Goal: Task Accomplishment & Management: Use online tool/utility

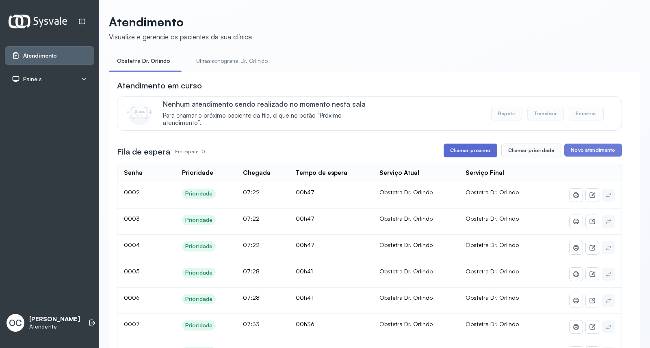
click at [478, 153] on button "Chamar próximo" at bounding box center [470, 151] width 54 height 14
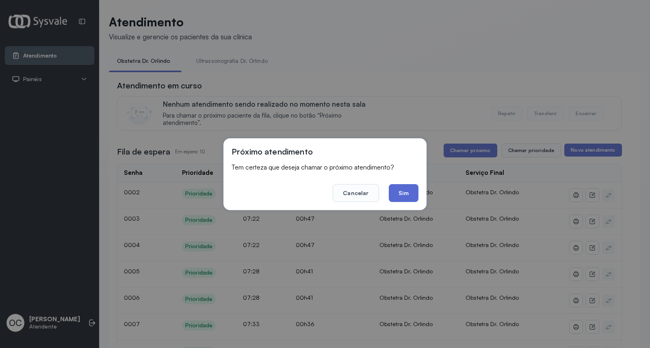
click at [400, 194] on button "Sim" at bounding box center [403, 193] width 30 height 18
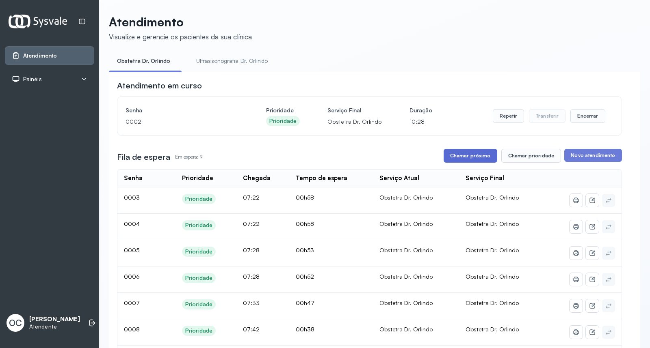
click at [469, 157] on button "Chamar próximo" at bounding box center [470, 156] width 54 height 14
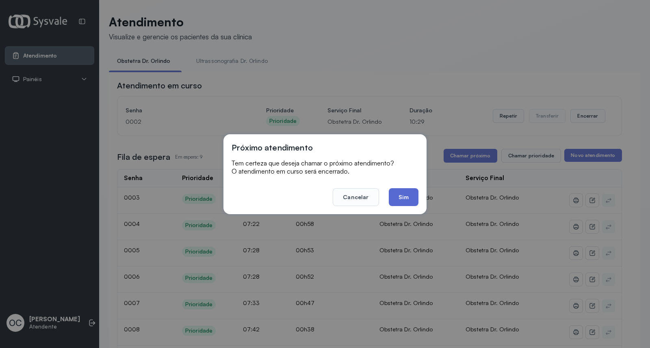
click at [404, 199] on button "Sim" at bounding box center [403, 197] width 30 height 18
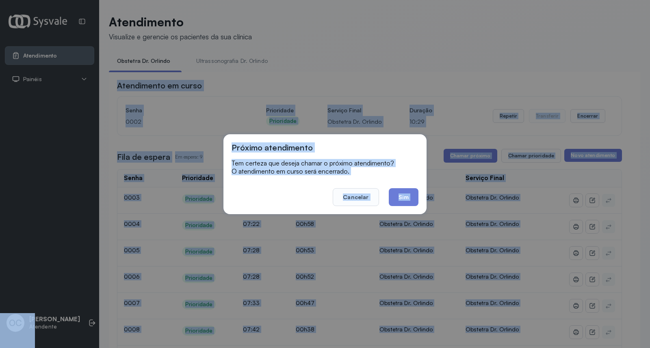
click at [404, 199] on div "Atendimento em curso Senha [SECURITY_DATA] Prioridade Prioridade Serviço Final …" at bounding box center [369, 327] width 505 height 494
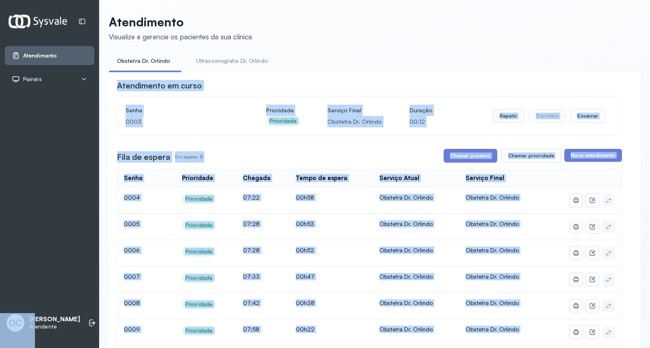
click at [610, 229] on td at bounding box center [583, 227] width 76 height 26
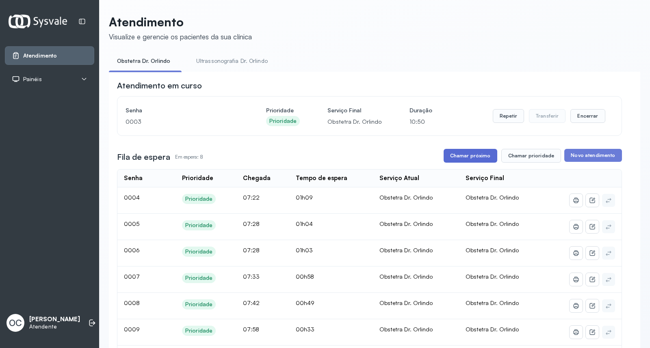
click at [484, 161] on button "Chamar próximo" at bounding box center [470, 156] width 54 height 14
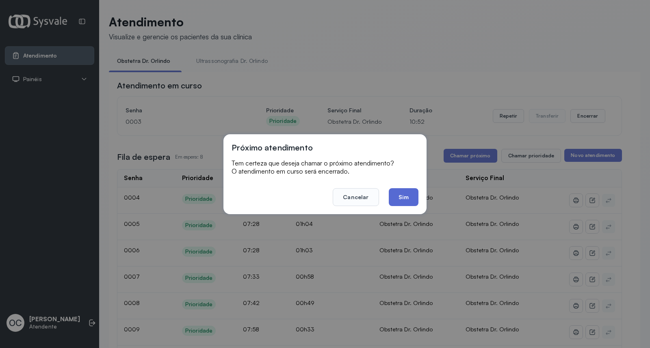
click at [401, 203] on button "Sim" at bounding box center [403, 197] width 30 height 18
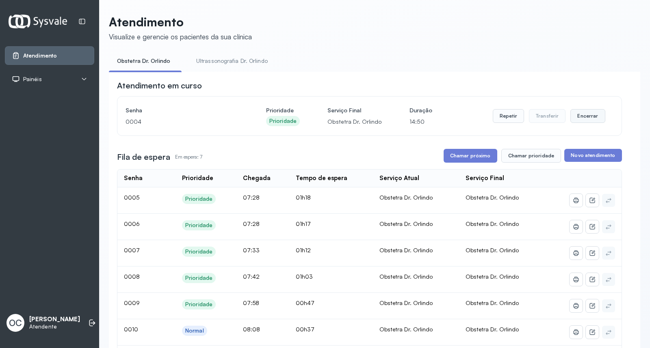
click at [578, 121] on button "Encerrar" at bounding box center [587, 116] width 35 height 14
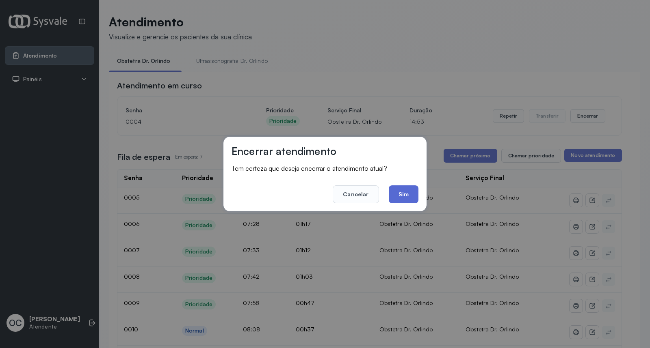
click at [401, 196] on button "Sim" at bounding box center [403, 195] width 30 height 18
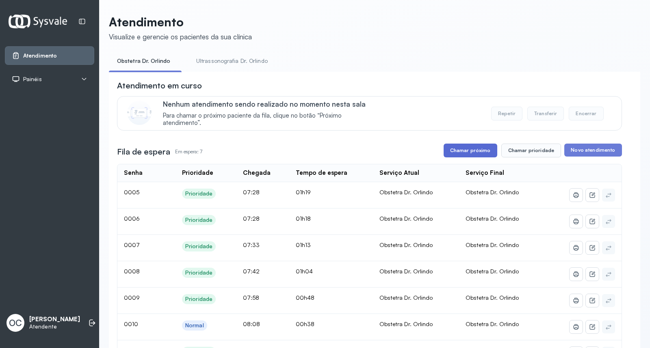
click at [463, 157] on button "Chamar próximo" at bounding box center [470, 151] width 54 height 14
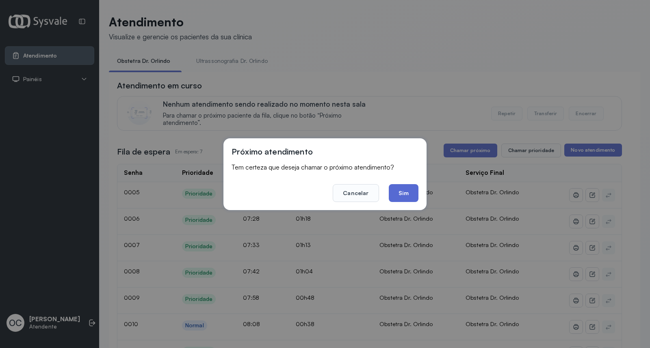
click at [412, 198] on button "Sim" at bounding box center [403, 193] width 30 height 18
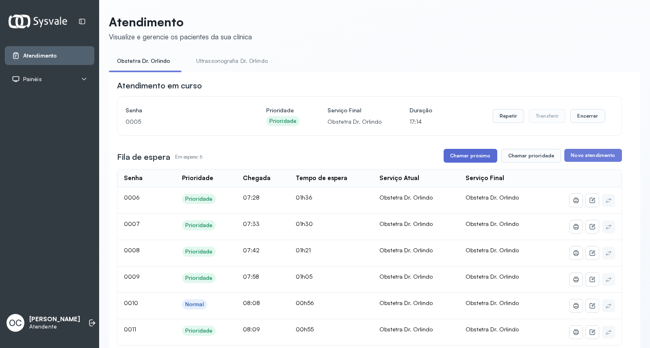
click at [468, 158] on button "Chamar próximo" at bounding box center [470, 156] width 54 height 14
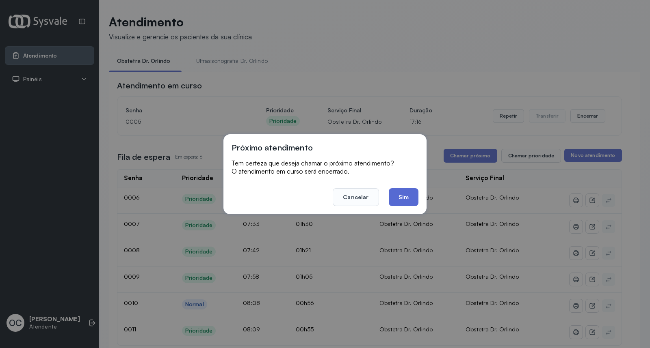
click at [404, 195] on button "Sim" at bounding box center [403, 197] width 30 height 18
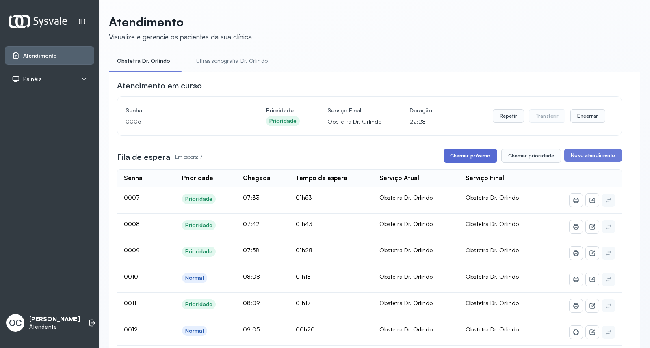
click at [474, 160] on button "Chamar próximo" at bounding box center [470, 156] width 54 height 14
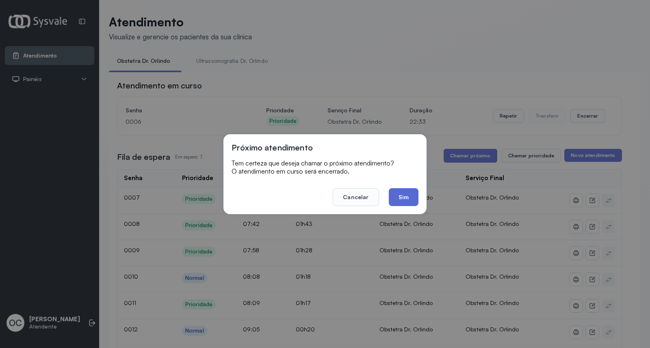
click at [404, 196] on button "Sim" at bounding box center [403, 197] width 30 height 18
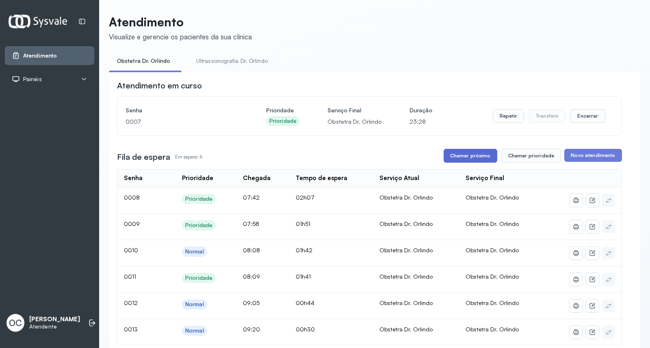
click at [467, 160] on button "Chamar próximo" at bounding box center [470, 156] width 54 height 14
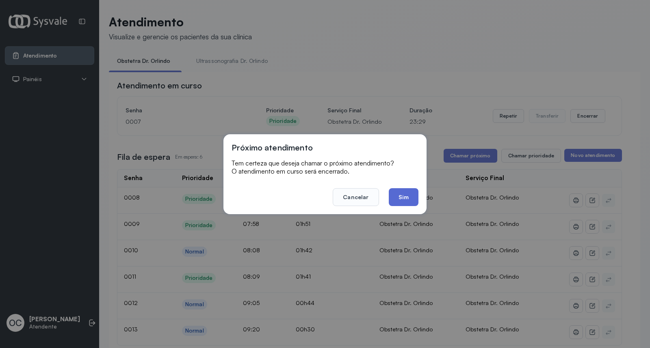
click at [412, 198] on button "Sim" at bounding box center [403, 197] width 30 height 18
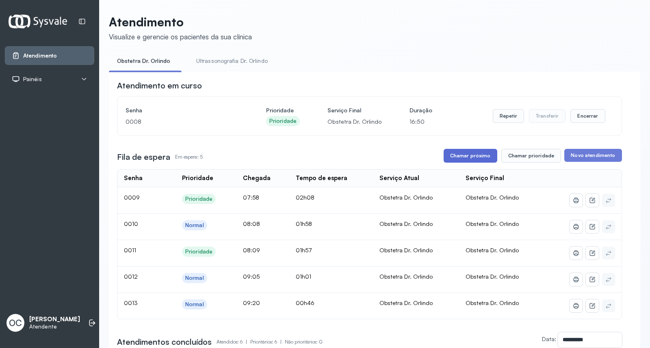
click at [449, 160] on button "Chamar próximo" at bounding box center [470, 156] width 54 height 14
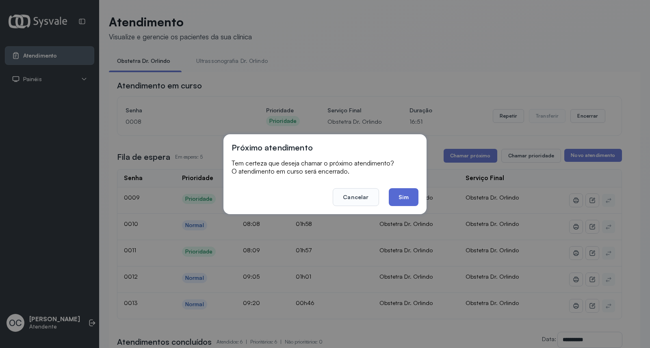
click at [399, 196] on button "Sim" at bounding box center [403, 197] width 30 height 18
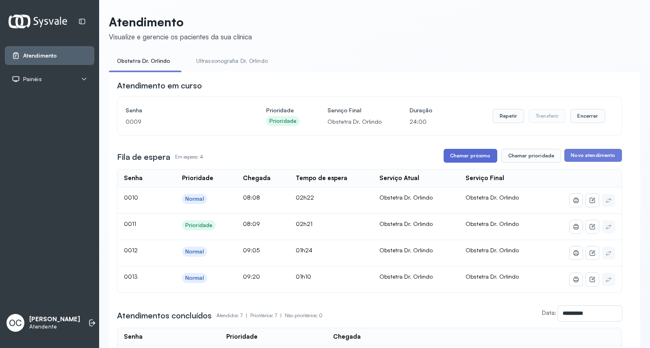
click at [461, 159] on button "Chamar próximo" at bounding box center [470, 156] width 54 height 14
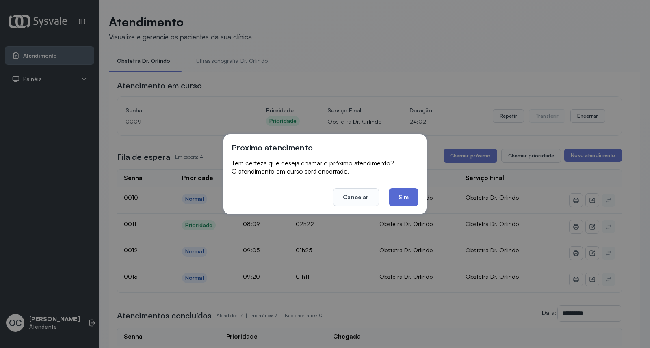
click at [409, 198] on button "Sim" at bounding box center [403, 197] width 30 height 18
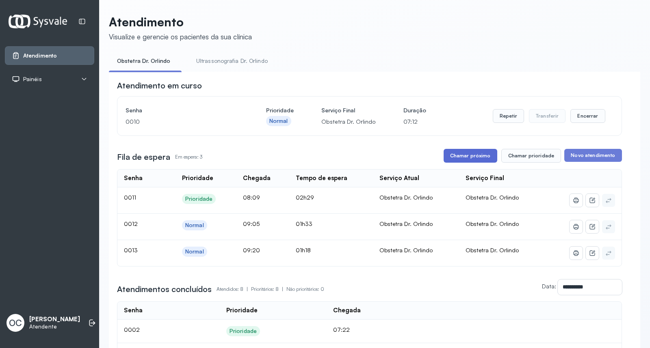
click at [479, 158] on button "Chamar próximo" at bounding box center [470, 156] width 54 height 14
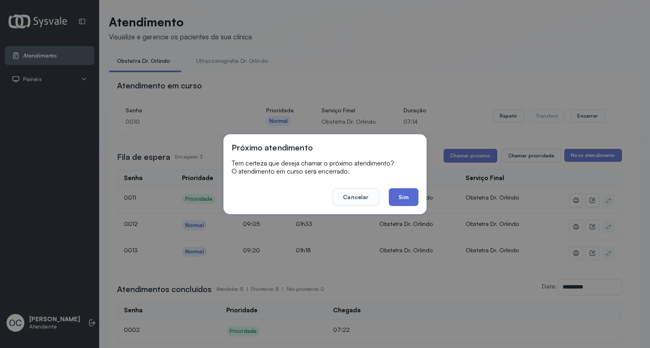
click at [400, 201] on button "Sim" at bounding box center [403, 197] width 30 height 18
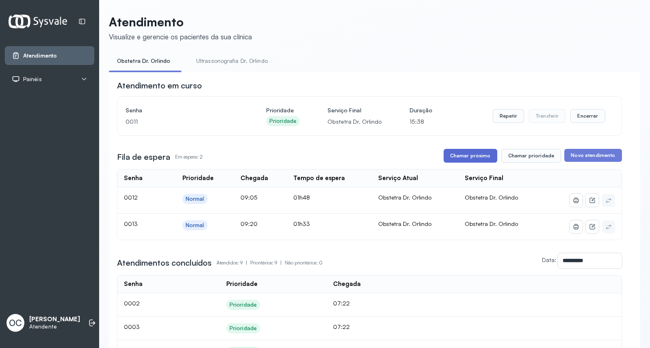
click at [457, 155] on button "Chamar próximo" at bounding box center [470, 156] width 54 height 14
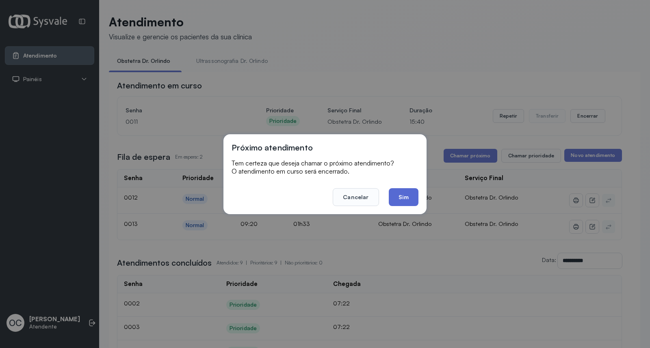
click at [399, 198] on button "Sim" at bounding box center [403, 197] width 30 height 18
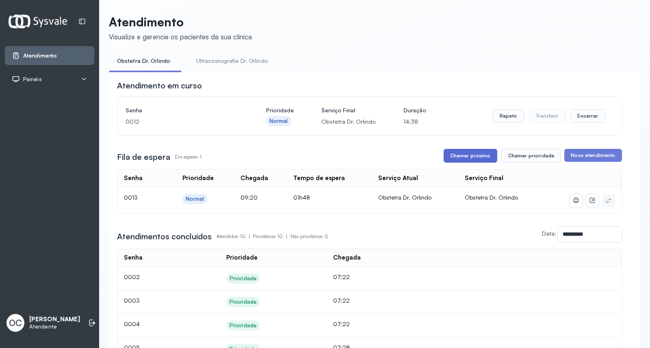
click at [476, 161] on button "Chamar próximo" at bounding box center [470, 156] width 54 height 14
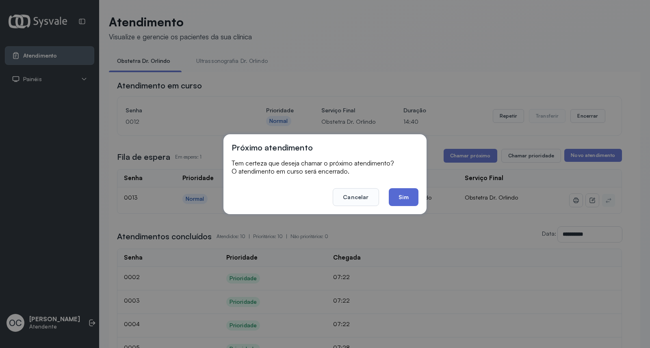
click at [399, 196] on button "Sim" at bounding box center [403, 197] width 30 height 18
